Goal: Communication & Community: Participate in discussion

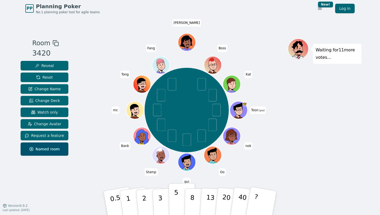
click at [178, 206] on p "5" at bounding box center [176, 202] width 4 height 29
click at [318, 165] on div "Waiting for 10 more votes..." at bounding box center [325, 110] width 74 height 145
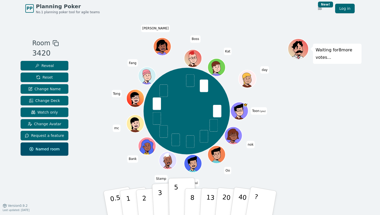
click at [162, 197] on p "3" at bounding box center [161, 203] width 6 height 29
click at [293, 179] on div "Waiting for 8 more votes..." at bounding box center [325, 110] width 74 height 145
click at [154, 201] on button "3" at bounding box center [166, 202] width 29 height 41
click at [42, 195] on div "Room 3420 Reveal Reset Change Name Change Deck Watch only Change Avatar Request…" at bounding box center [189, 111] width 343 height 188
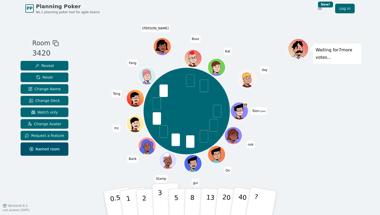
click at [153, 203] on button "3" at bounding box center [166, 202] width 29 height 41
click at [147, 203] on button "2" at bounding box center [151, 203] width 30 height 42
click at [156, 203] on button "3" at bounding box center [166, 202] width 29 height 41
click at [164, 197] on button "3" at bounding box center [166, 202] width 29 height 41
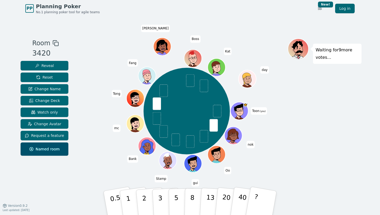
click at [314, 151] on div "Waiting for 9 more votes..." at bounding box center [325, 110] width 74 height 145
click at [164, 200] on button "3" at bounding box center [166, 202] width 29 height 41
click at [330, 171] on div "Waiting for 7 more votes..." at bounding box center [325, 110] width 74 height 145
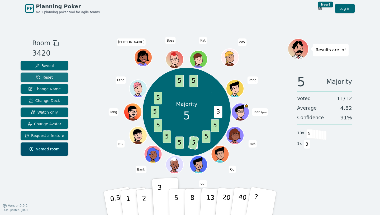
click at [51, 76] on span "Reset" at bounding box center [44, 76] width 17 height 5
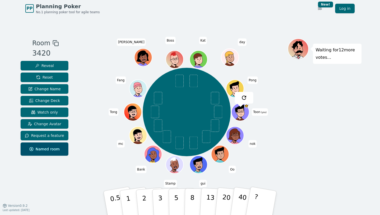
click at [101, 73] on div "Toon (you) nok Oo gui Stamp Bank mc [PERSON_NAME] [PERSON_NAME] Boss [PERSON_NA…" at bounding box center [187, 112] width 202 height 128
click at [302, 120] on div "Waiting for 12 more votes..." at bounding box center [325, 110] width 74 height 145
click at [161, 195] on p "3" at bounding box center [161, 203] width 6 height 29
click at [349, 143] on div "Waiting for 11 more votes..." at bounding box center [325, 110] width 74 height 145
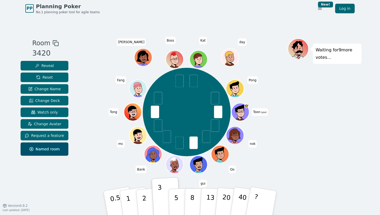
click at [319, 124] on div "Waiting for 9 more votes..." at bounding box center [325, 110] width 74 height 145
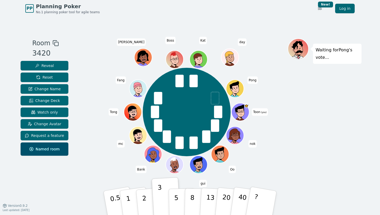
click at [90, 101] on div "Toon (you) nok Oo gui Stamp Bank mc [PERSON_NAME] [PERSON_NAME] Boss [PERSON_NA…" at bounding box center [187, 112] width 202 height 128
click at [91, 72] on div "Toon (you) nok Oo gui Stamp Bank mc [PERSON_NAME] [PERSON_NAME] Boss [PERSON_NA…" at bounding box center [187, 112] width 202 height 128
click at [38, 65] on span "Reveal" at bounding box center [44, 65] width 19 height 5
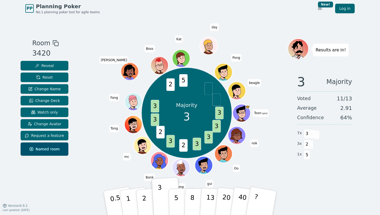
click at [93, 115] on div "Majority 3 3 3 3 3 2 3 2 3 3 2 5 Toon (you) nok Oo gui Stamp Bank mc [PERSON_NA…" at bounding box center [187, 113] width 202 height 130
click at [39, 78] on span "Reset" at bounding box center [44, 76] width 17 height 5
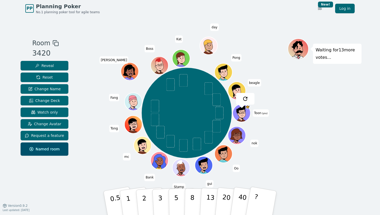
click at [106, 138] on div "Toon (you) nok Oo gui Stamp Bank mc [PERSON_NAME] [PERSON_NAME] Boss [PERSON_NA…" at bounding box center [187, 113] width 202 height 130
click at [149, 198] on button "2" at bounding box center [151, 203] width 30 height 42
click at [130, 176] on div "Toon (you) nok Oo gui Stamp Bank mc [PERSON_NAME] [PERSON_NAME] Boss [PERSON_NA…" at bounding box center [187, 113] width 202 height 130
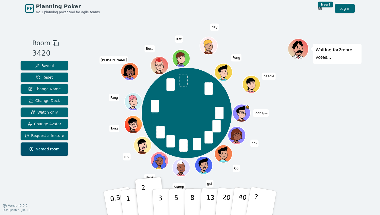
click at [92, 105] on div "Toon (you) nok Oo gui Stamp Bank mc [PERSON_NAME] [PERSON_NAME] Boss [PERSON_NA…" at bounding box center [187, 113] width 202 height 130
click at [305, 152] on div "Waiting for [PERSON_NAME] 's vote..." at bounding box center [325, 110] width 74 height 145
click at [99, 103] on div "Toon (you) nok Oo gui Stamp Bank mc [PERSON_NAME] [PERSON_NAME] Boss [PERSON_NA…" at bounding box center [187, 113] width 202 height 130
click at [95, 103] on div "Toon (you) nok Oo gui Stamp Bank mc [PERSON_NAME] [PERSON_NAME] Boss [PERSON_NA…" at bounding box center [187, 113] width 202 height 130
